Goal: Transaction & Acquisition: Purchase product/service

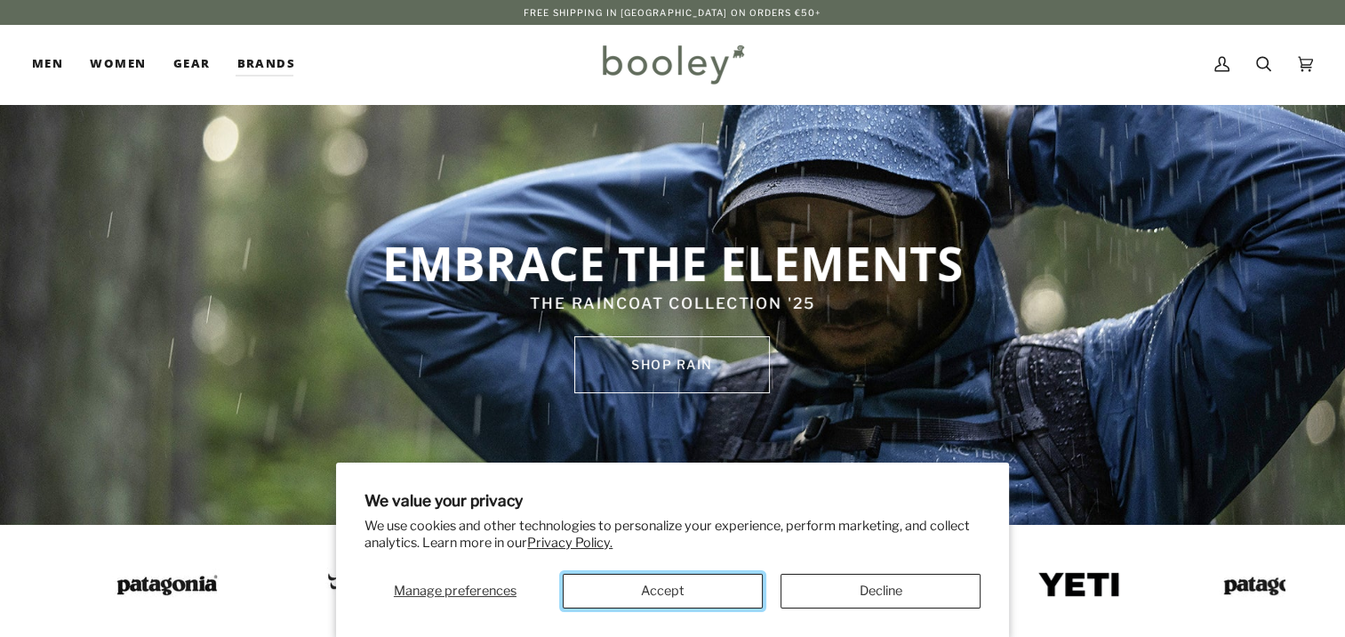
click at [708, 575] on button "Accept" at bounding box center [663, 590] width 200 height 35
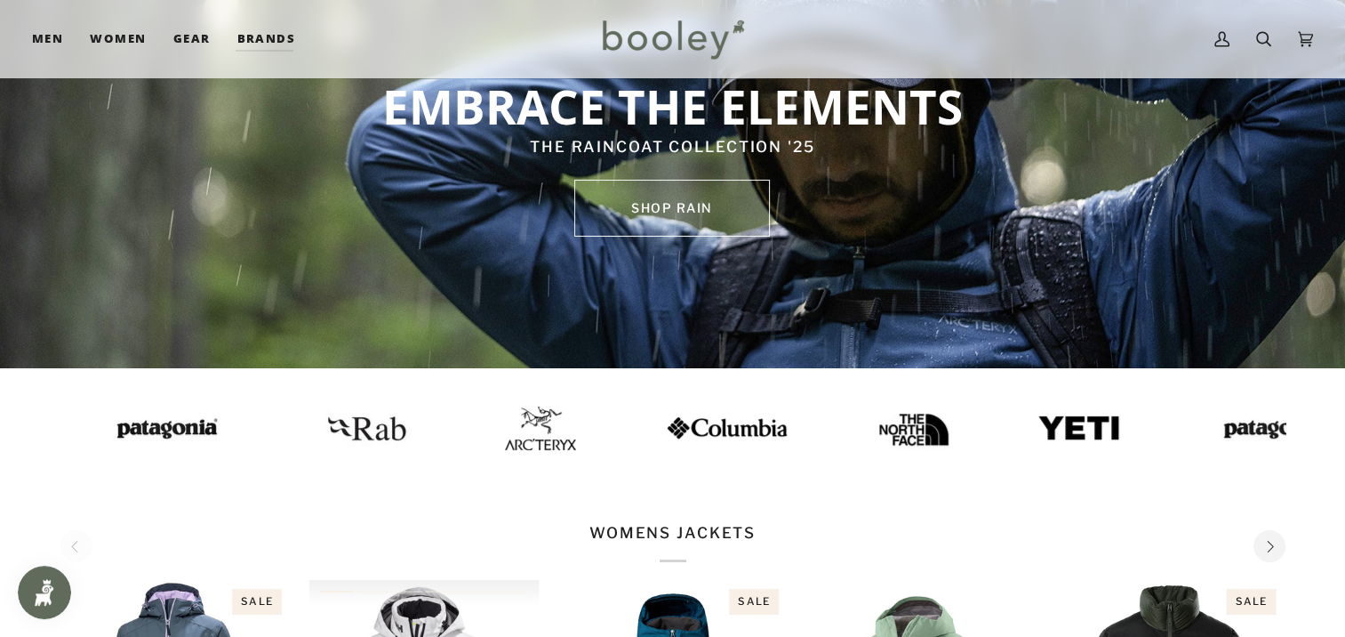
scroll to position [44, 0]
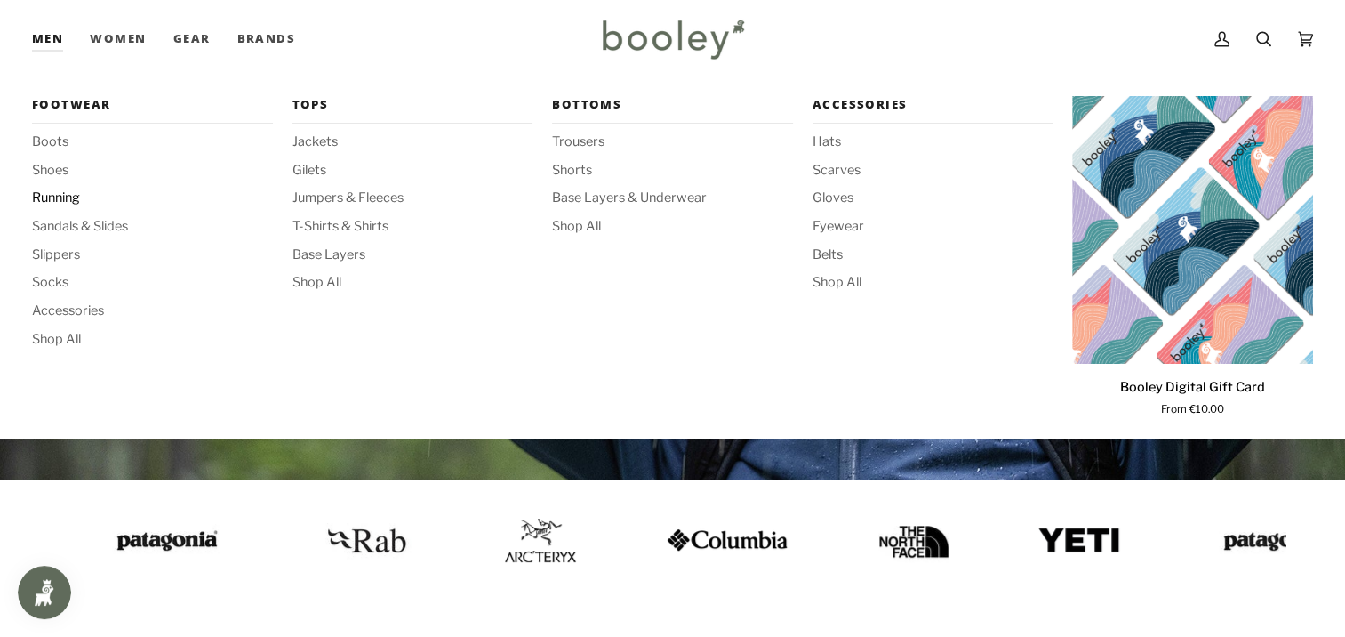
click at [55, 196] on span "Running" at bounding box center [152, 198] width 241 height 20
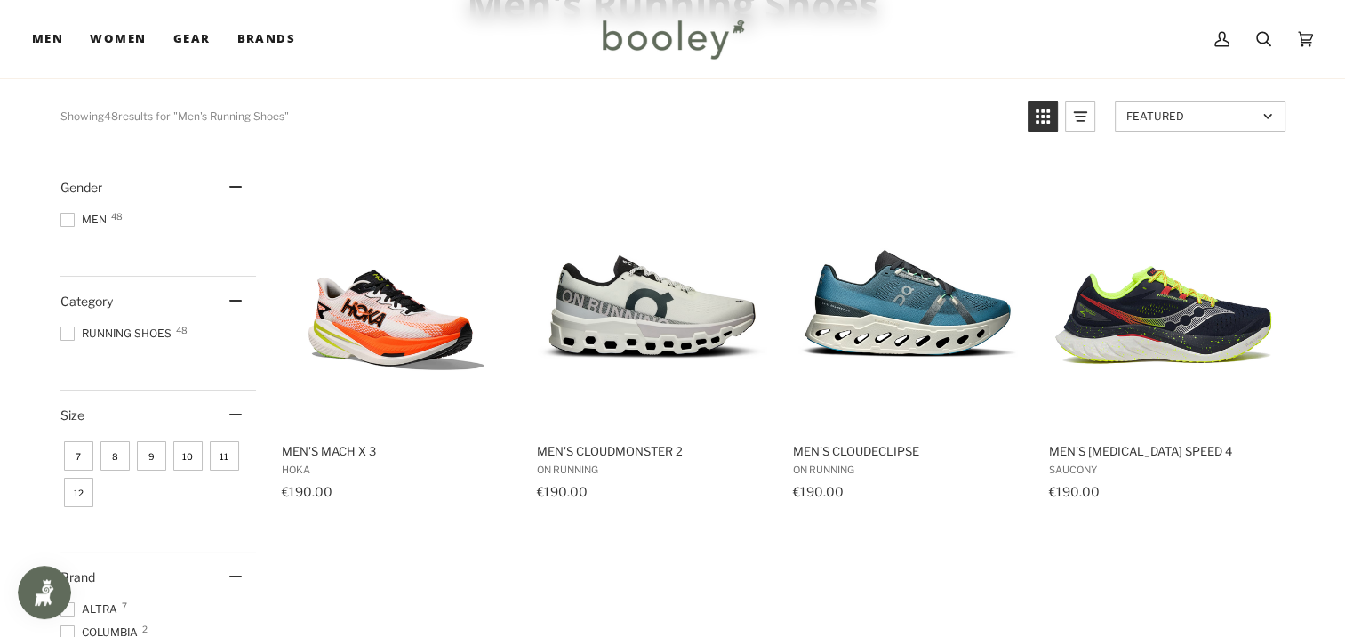
click at [223, 455] on span "11" at bounding box center [224, 455] width 29 height 29
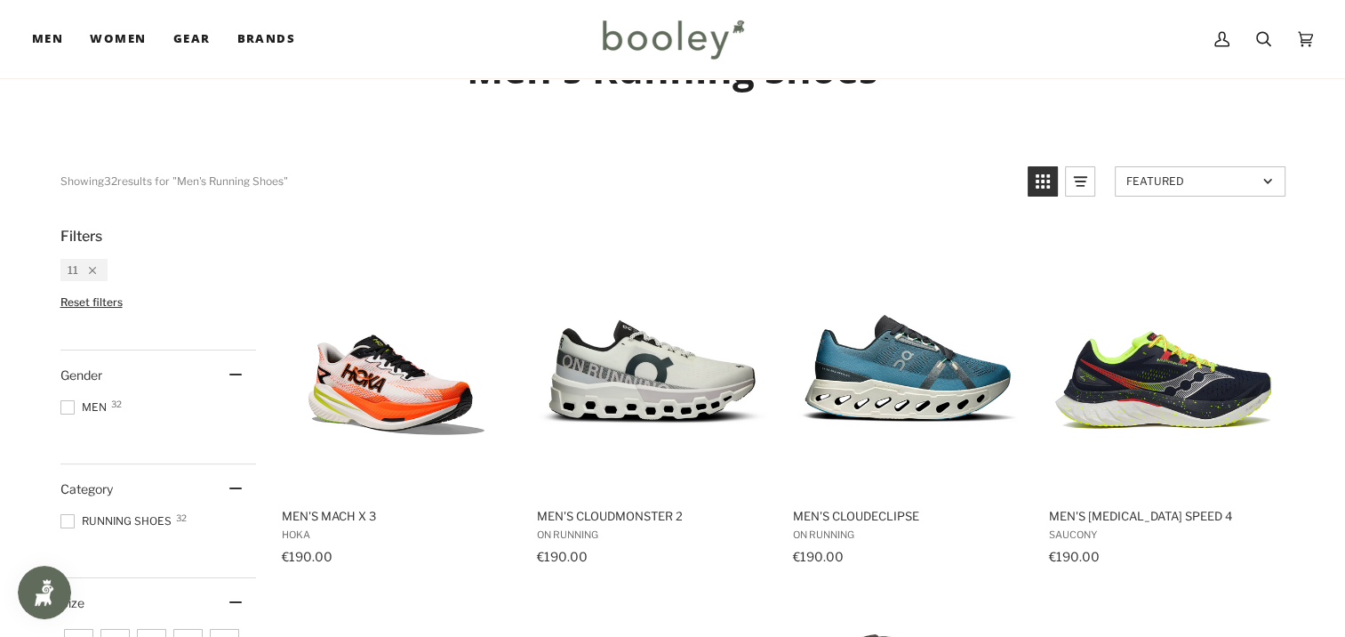
scroll to position [36, 0]
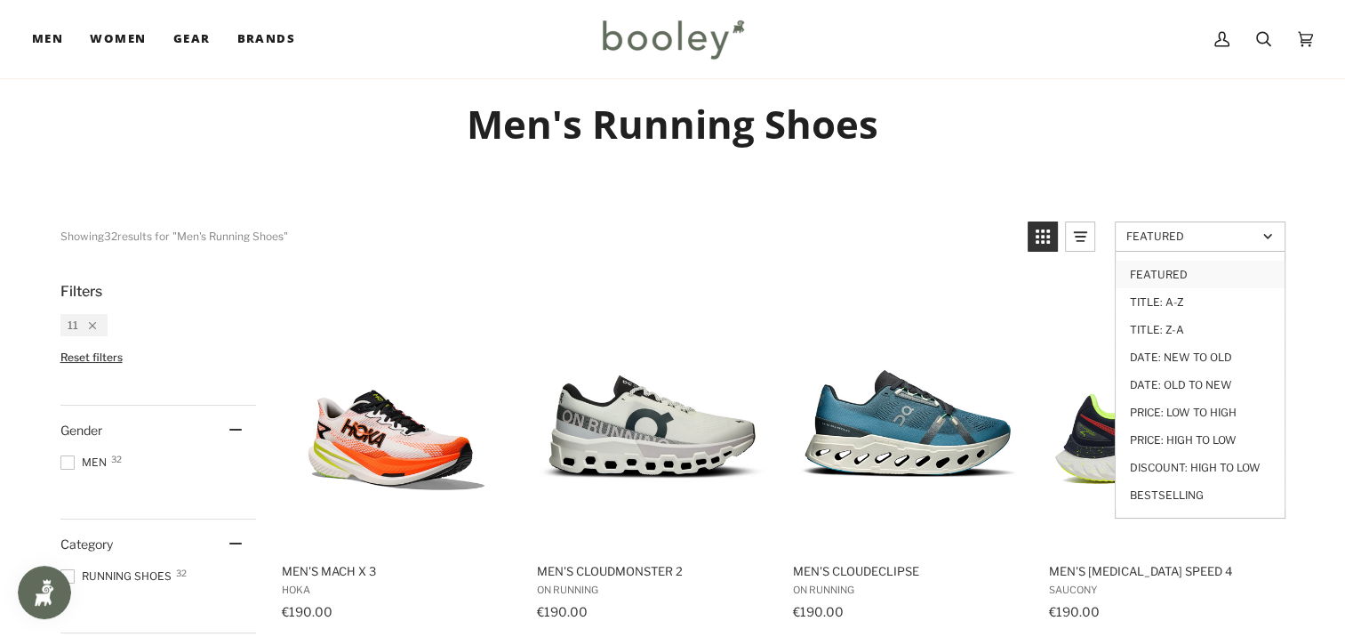
click at [1216, 233] on span "Featured" at bounding box center [1192, 235] width 131 height 13
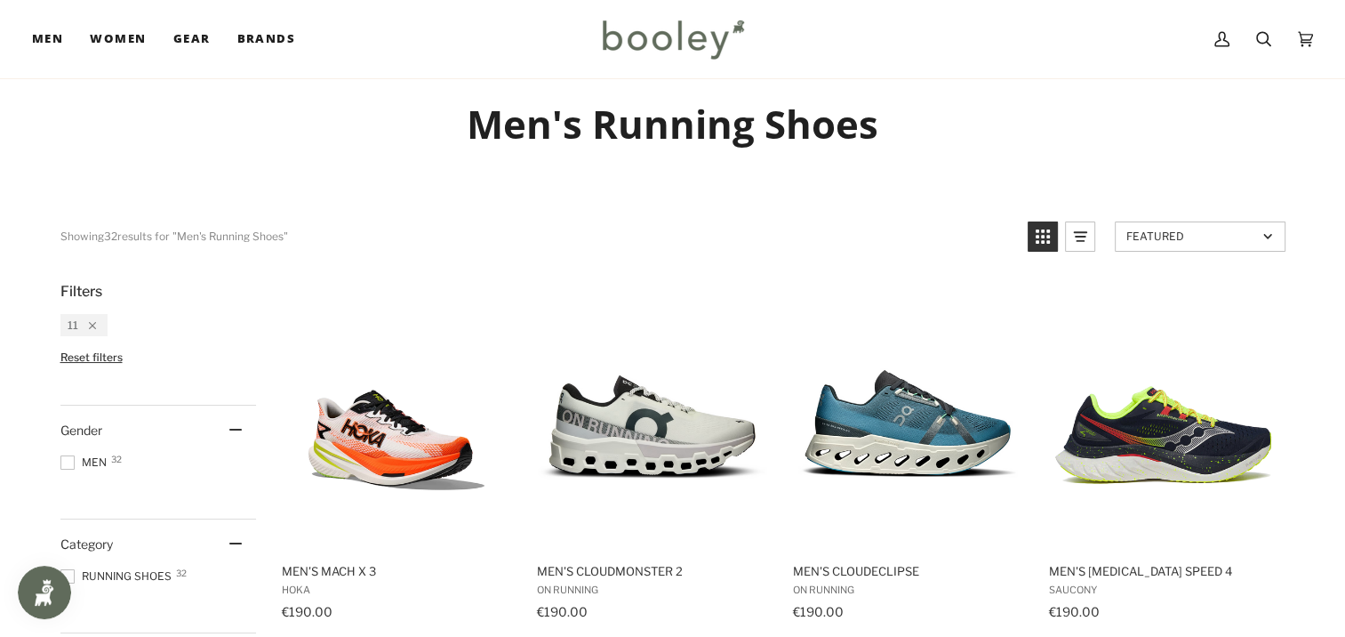
click at [1216, 233] on span "Featured" at bounding box center [1192, 235] width 131 height 13
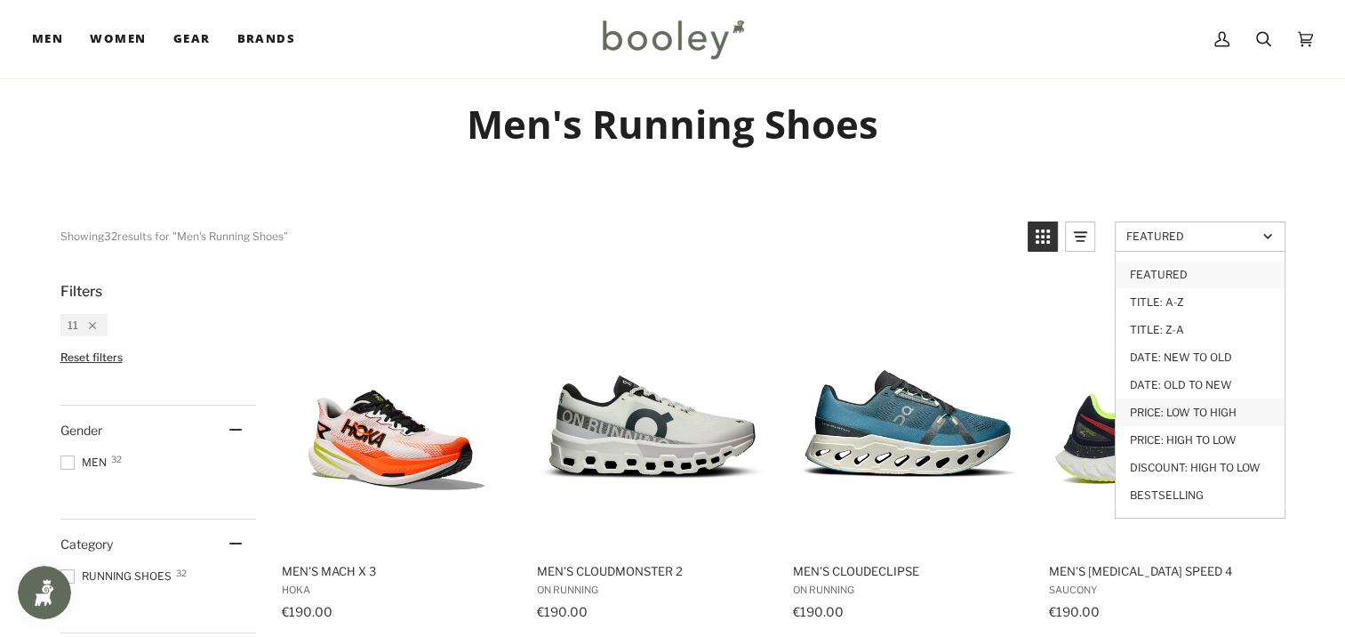
click at [1219, 405] on link "Price: Low to High" at bounding box center [1200, 412] width 169 height 28
